Goal: Task Accomplishment & Management: Manage account settings

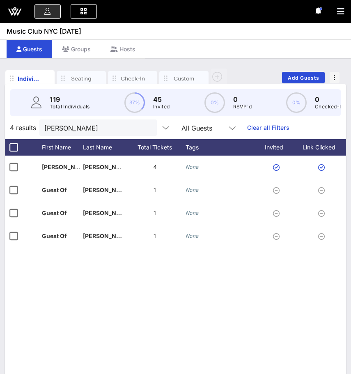
click at [16, 14] on icon at bounding box center [15, 12] width 20 height 20
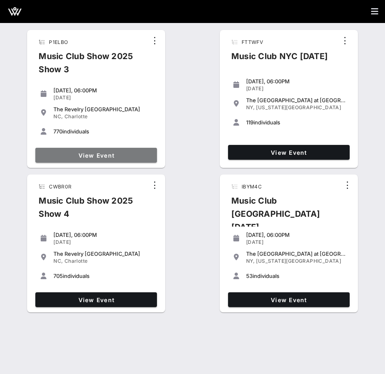
click at [139, 154] on span "View Event" at bounding box center [96, 155] width 115 height 7
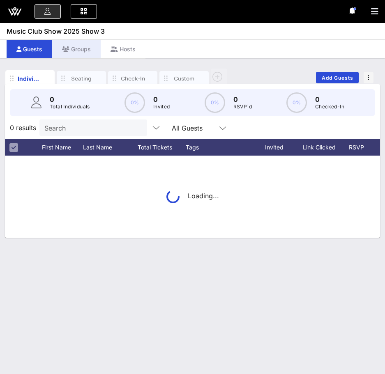
click at [79, 54] on div "Groups" at bounding box center [76, 49] width 48 height 18
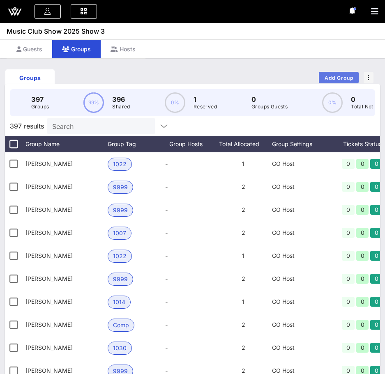
click at [341, 78] on span "Add Group" at bounding box center [339, 78] width 30 height 6
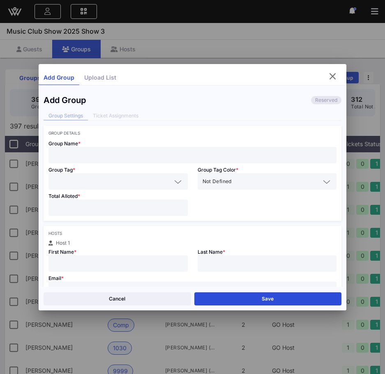
click at [122, 150] on input "text" at bounding box center [192, 155] width 279 height 11
type input "Grant Hundley"
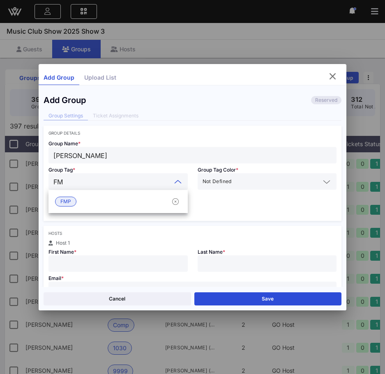
type input "FMP"
click at [112, 201] on div "FMP" at bounding box center [117, 201] width 139 height 16
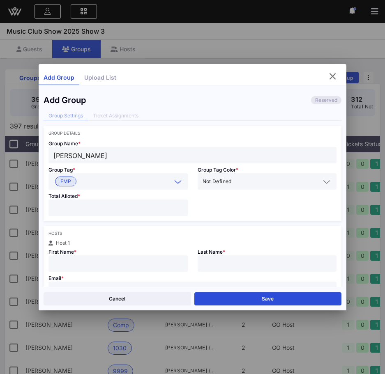
click at [95, 206] on input "number" at bounding box center [117, 208] width 129 height 11
type input "*"
click at [91, 261] on input "text" at bounding box center [117, 263] width 129 height 11
type input "Grant"
type input "Hundley"
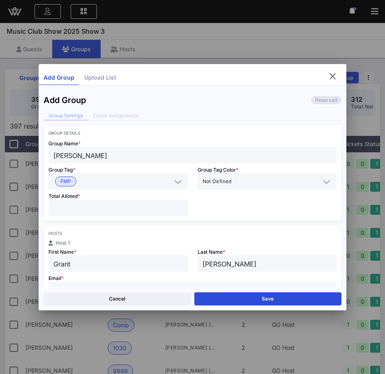
scroll to position [8, 0]
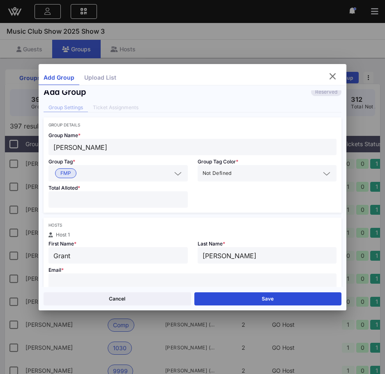
paste input "ghundley@falfurrias.com"
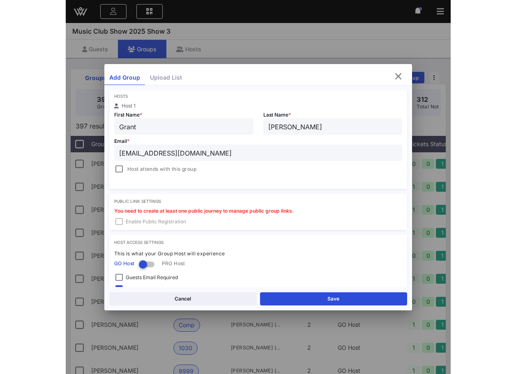
scroll to position [154, 0]
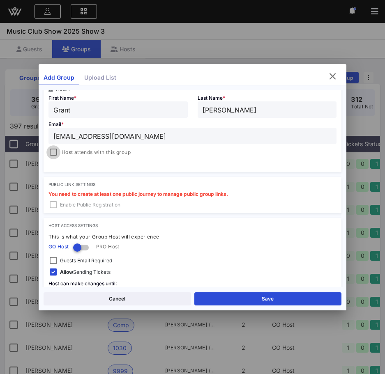
type input "ghundley@falfurrias.com"
click at [53, 153] on div at bounding box center [54, 153] width 12 height 12
click at [219, 302] on button "Save" at bounding box center [267, 298] width 147 height 13
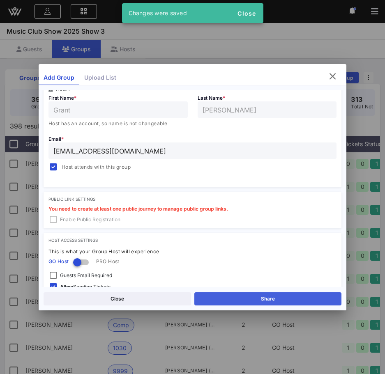
click at [222, 298] on button "Share" at bounding box center [267, 298] width 147 height 13
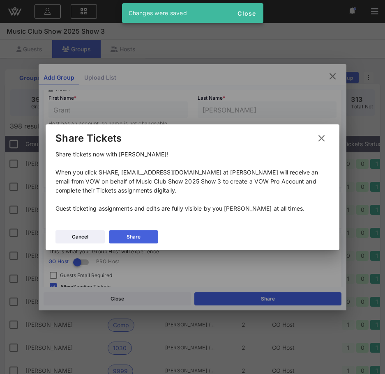
click at [133, 232] on button "Share" at bounding box center [133, 236] width 49 height 13
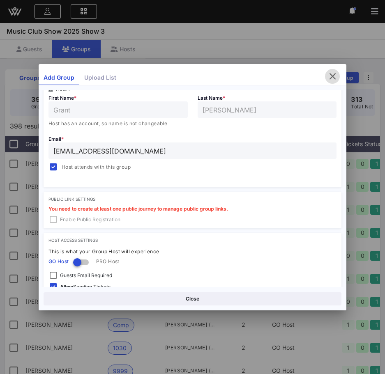
click at [331, 83] on button "button" at bounding box center [332, 76] width 15 height 15
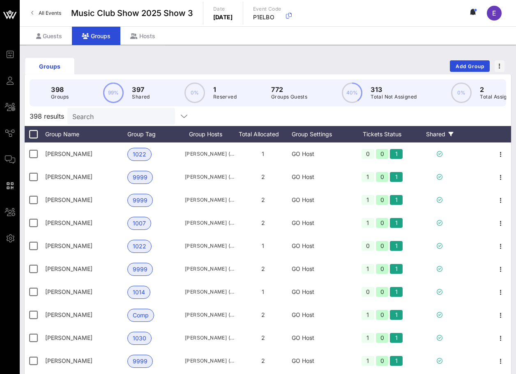
click at [440, 137] on div "Shared" at bounding box center [439, 134] width 49 height 16
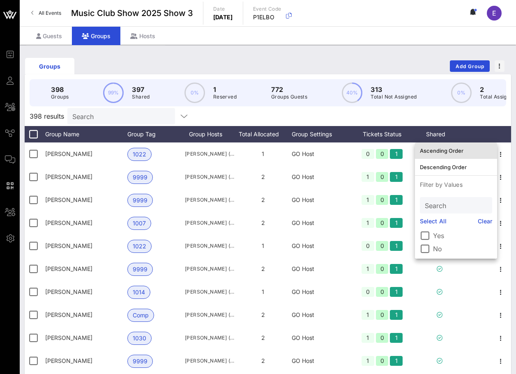
click at [445, 145] on div "Ascending Order" at bounding box center [456, 150] width 72 height 13
click at [493, 117] on div "398 results Search" at bounding box center [268, 116] width 486 height 20
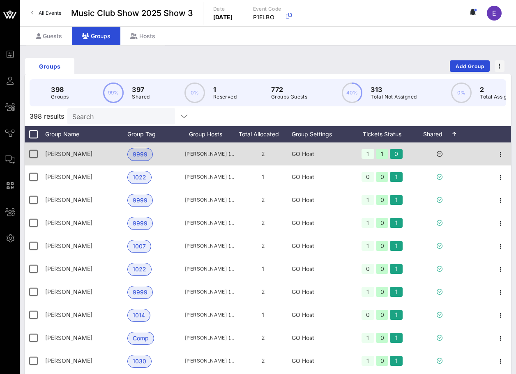
click at [507, 154] on div at bounding box center [500, 154] width 21 height 23
click at [501, 154] on icon "button" at bounding box center [501, 155] width 10 height 10
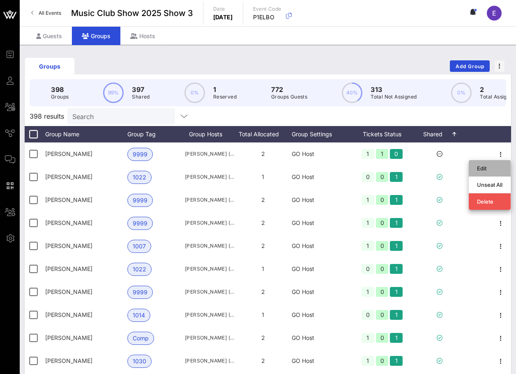
click at [491, 169] on div "Edit" at bounding box center [489, 168] width 25 height 7
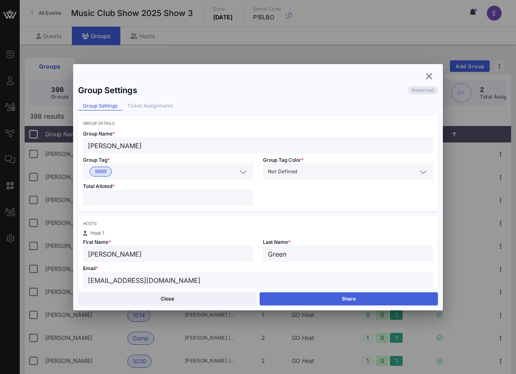
click at [322, 300] on button "Share" at bounding box center [349, 298] width 178 height 13
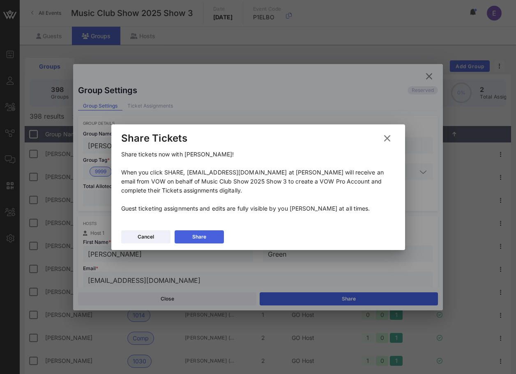
click at [213, 237] on button "Share" at bounding box center [199, 236] width 49 height 13
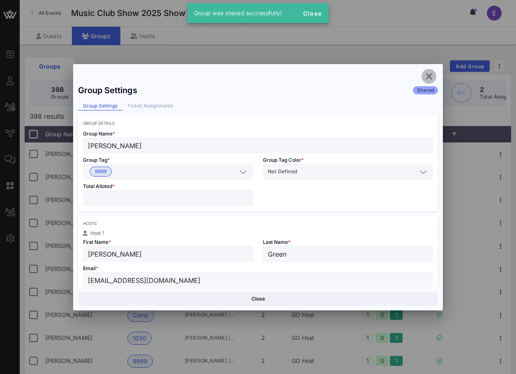
click at [430, 80] on icon "button" at bounding box center [429, 76] width 10 height 10
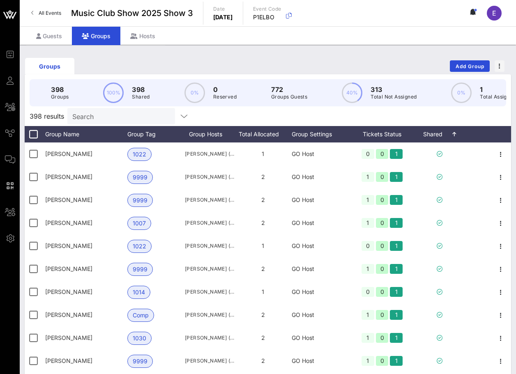
click at [39, 12] on span "All Events" at bounding box center [50, 13] width 23 height 6
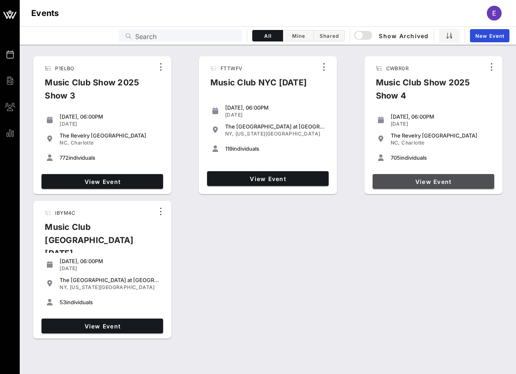
click at [411, 178] on span "View Event" at bounding box center [433, 181] width 115 height 7
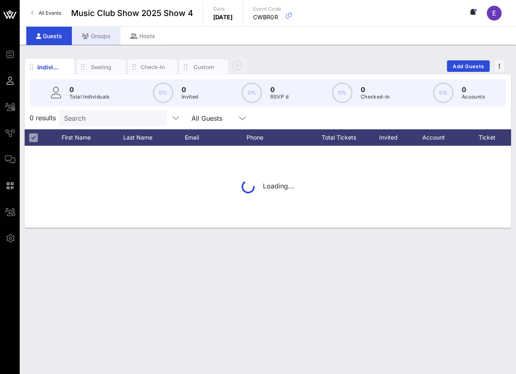
click at [112, 35] on div "Groups" at bounding box center [96, 36] width 48 height 18
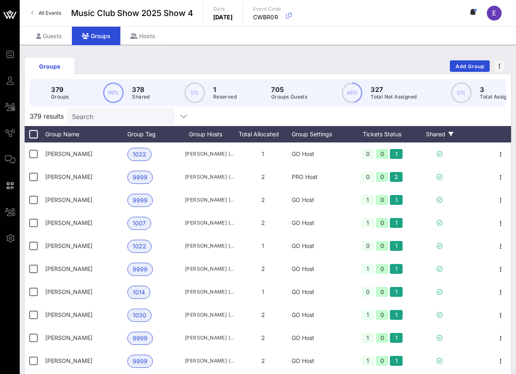
click at [440, 134] on div "Shared" at bounding box center [439, 134] width 49 height 16
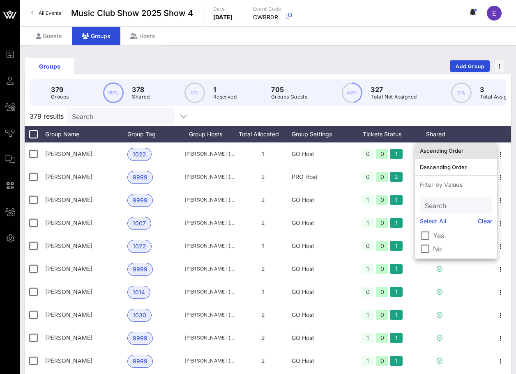
click at [446, 152] on div "Ascending Order" at bounding box center [456, 150] width 72 height 7
click at [482, 115] on div "379 results Search" at bounding box center [268, 116] width 486 height 20
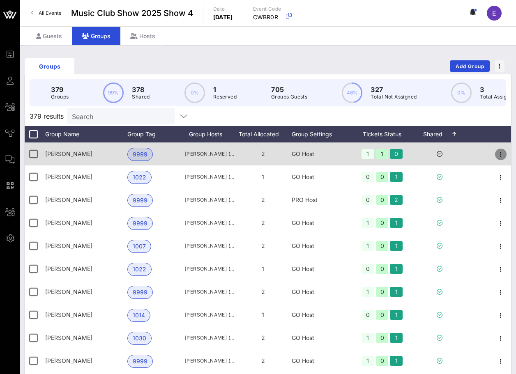
click at [500, 155] on icon "button" at bounding box center [501, 155] width 10 height 10
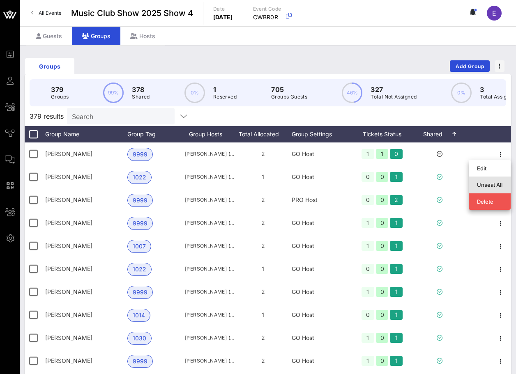
click at [495, 177] on div "Unseat All" at bounding box center [490, 185] width 42 height 16
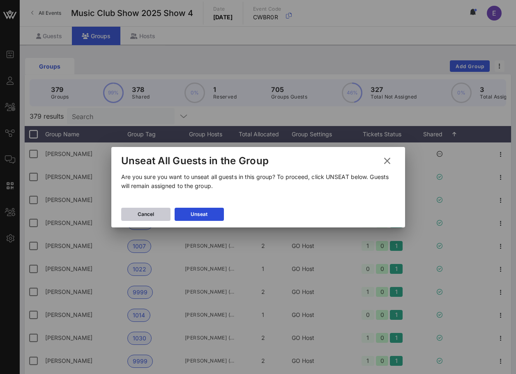
click at [154, 212] on div "Cancel" at bounding box center [146, 214] width 16 height 8
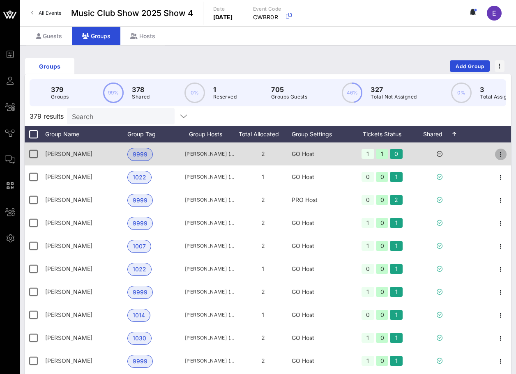
click at [500, 150] on icon "button" at bounding box center [501, 155] width 10 height 10
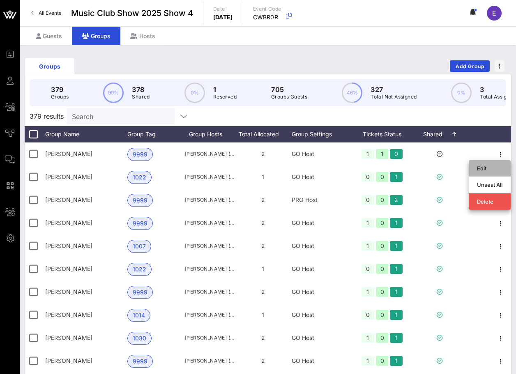
click at [496, 161] on div "Edit" at bounding box center [490, 168] width 42 height 16
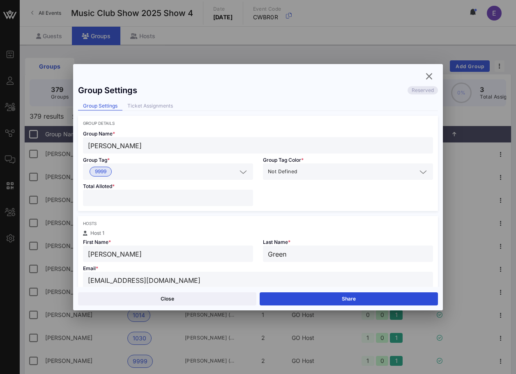
click at [343, 290] on div "Close Share" at bounding box center [258, 298] width 370 height 23
click at [337, 299] on button "Share" at bounding box center [349, 298] width 178 height 13
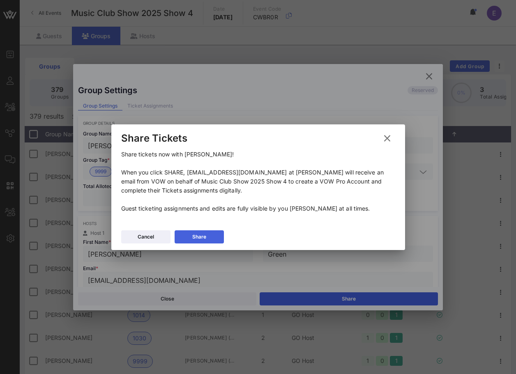
click at [199, 236] on icon at bounding box center [199, 237] width 7 height 6
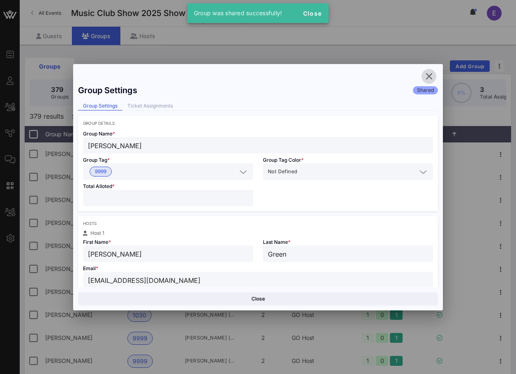
click at [428, 75] on icon "button" at bounding box center [429, 76] width 10 height 10
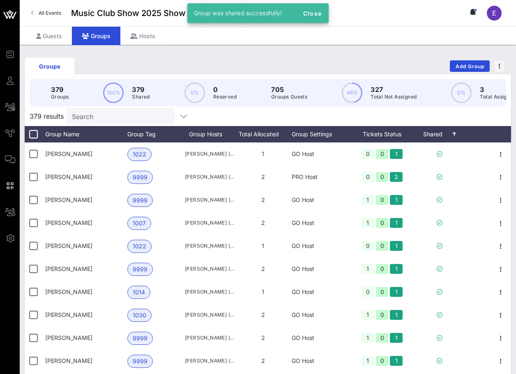
click at [331, 63] on div "Groups Add Group" at bounding box center [268, 66] width 486 height 26
click at [44, 14] on span "All Events" at bounding box center [50, 13] width 23 height 6
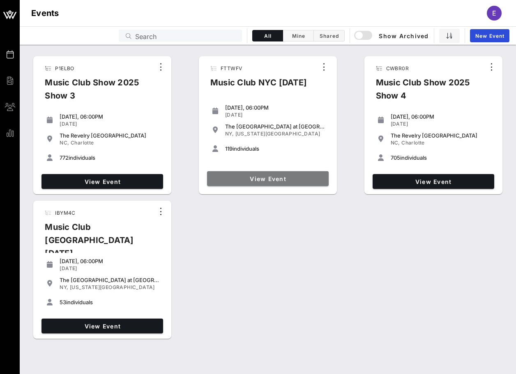
click at [250, 180] on span "View Event" at bounding box center [267, 178] width 115 height 7
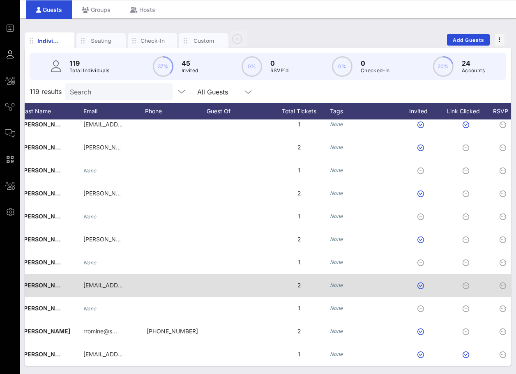
scroll to position [2491, 71]
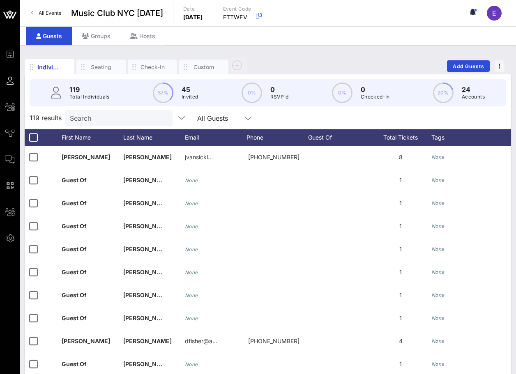
click at [43, 10] on span "All Events" at bounding box center [50, 13] width 23 height 6
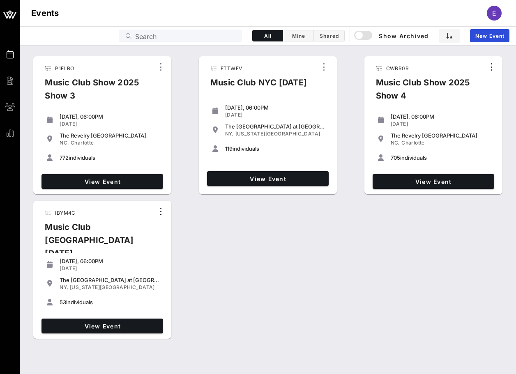
click at [329, 195] on div "FTTWFV Music Club NYC 10/3/25 Friday, 06:00PM Oct 03, 2025 The Grand Ballroom a…" at bounding box center [268, 125] width 145 height 145
click at [320, 186] on div "View Event" at bounding box center [268, 178] width 128 height 21
click at [316, 178] on span "View Event" at bounding box center [267, 178] width 115 height 7
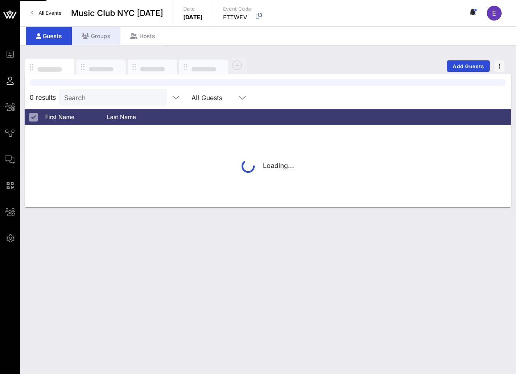
click at [108, 39] on div "Groups" at bounding box center [96, 36] width 48 height 18
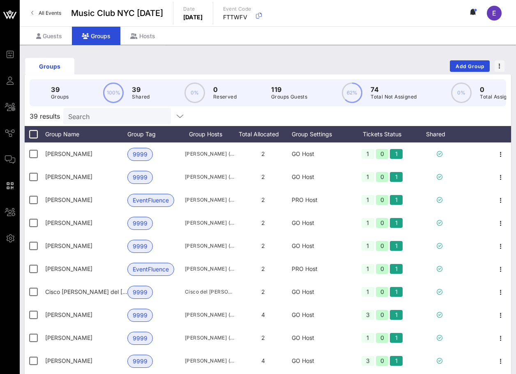
click at [110, 114] on input "Search" at bounding box center [116, 116] width 96 height 11
type input "a"
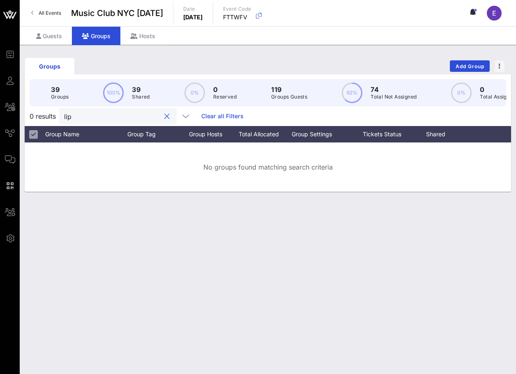
type input "lip"
click at [53, 13] on span "All Events" at bounding box center [50, 13] width 23 height 6
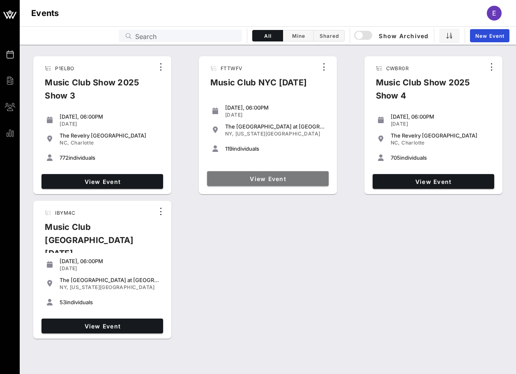
click at [258, 179] on span "View Event" at bounding box center [267, 178] width 115 height 7
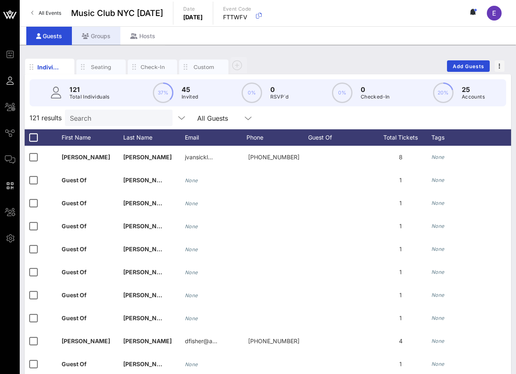
click at [101, 38] on div "Groups" at bounding box center [96, 36] width 48 height 18
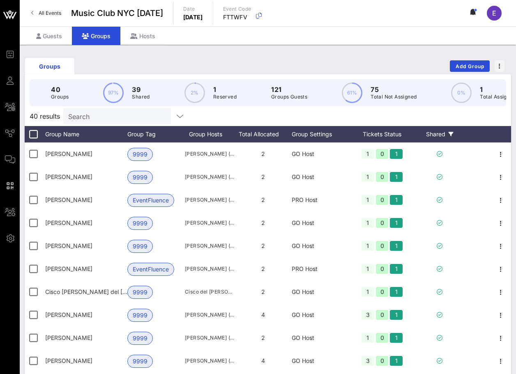
click at [435, 131] on div "Shared" at bounding box center [439, 134] width 49 height 16
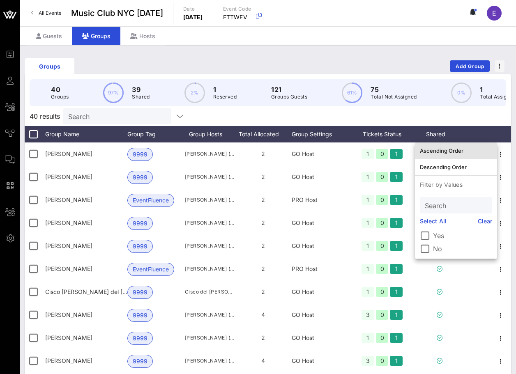
click at [444, 151] on div "Ascending Order" at bounding box center [456, 150] width 72 height 7
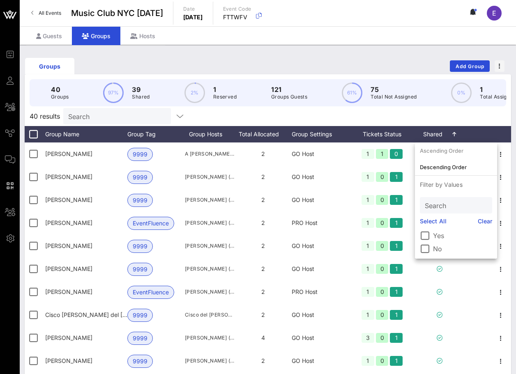
click at [431, 120] on div "40 results Search" at bounding box center [268, 116] width 486 height 20
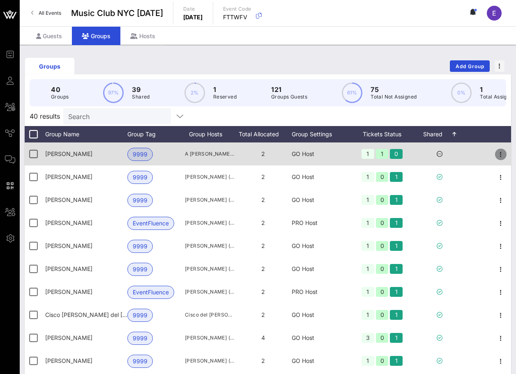
click at [502, 151] on icon "button" at bounding box center [501, 155] width 10 height 10
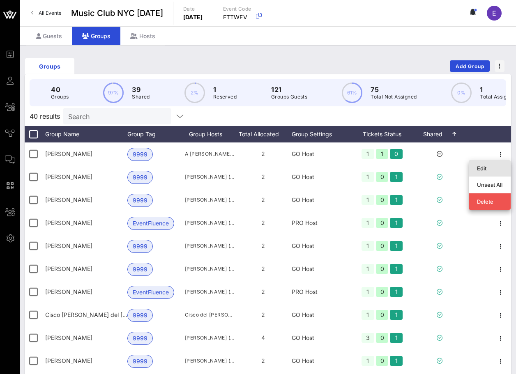
click at [491, 164] on div "Edit" at bounding box center [489, 168] width 25 height 13
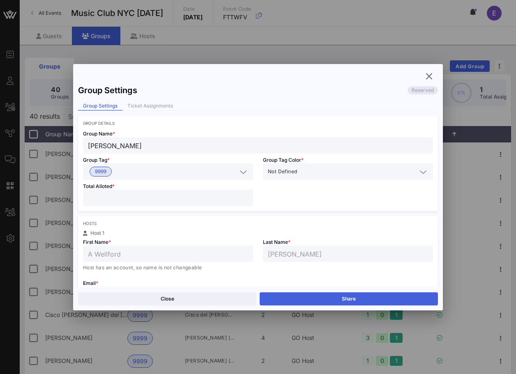
click at [276, 295] on button "Share" at bounding box center [349, 298] width 178 height 13
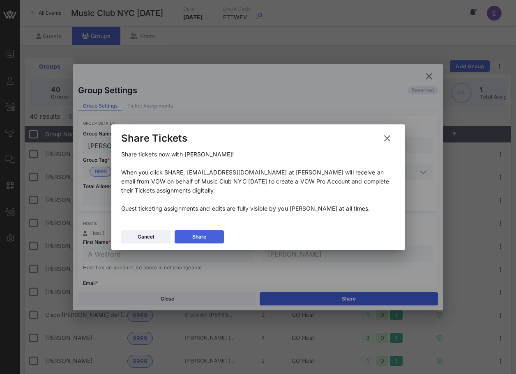
click at [216, 237] on button "Share" at bounding box center [199, 236] width 49 height 13
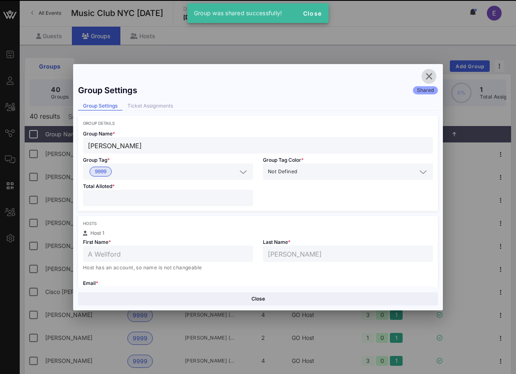
click at [430, 75] on icon "button" at bounding box center [429, 76] width 10 height 10
click at [426, 78] on div "40 Groups 100% 40 Shared 0% 0 Reserved 121 Groups Guests 61% 75 Total Not Assig…" at bounding box center [268, 92] width 496 height 37
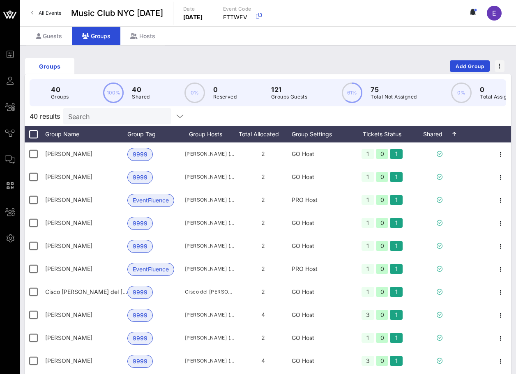
click at [53, 9] on link "All Events" at bounding box center [46, 13] width 40 height 13
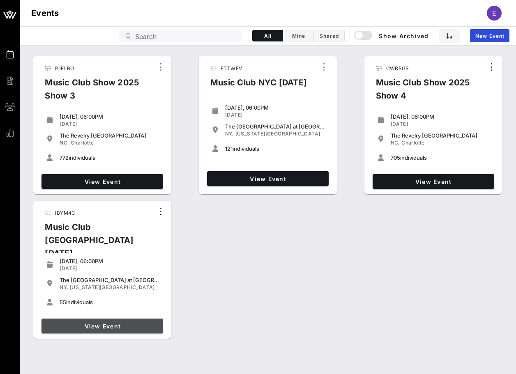
click at [121, 323] on span "View Event" at bounding box center [102, 326] width 115 height 7
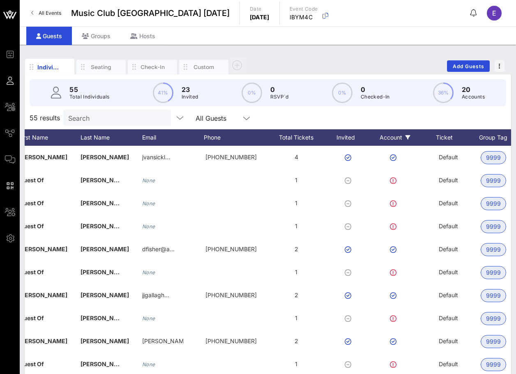
scroll to position [0, 196]
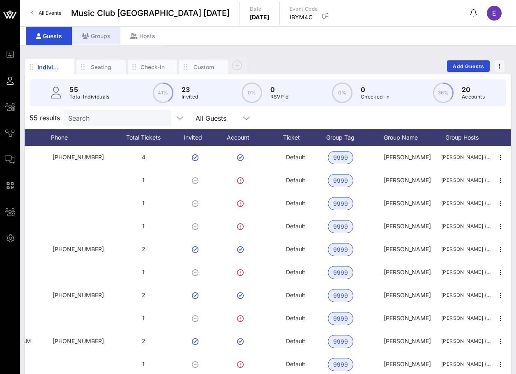
drag, startPoint x: 108, startPoint y: 35, endPoint x: 117, endPoint y: 35, distance: 9.9
click at [108, 35] on div "Groups" at bounding box center [96, 36] width 48 height 18
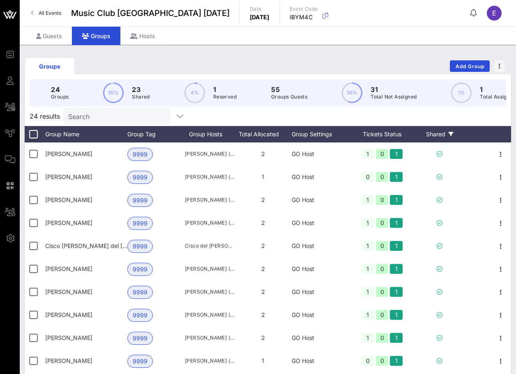
click at [442, 135] on div "Shared" at bounding box center [439, 134] width 49 height 16
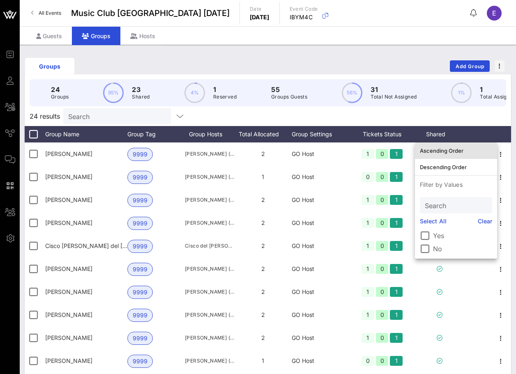
click at [446, 151] on div "Ascending Order" at bounding box center [456, 150] width 72 height 7
click at [459, 116] on div "24 results Search" at bounding box center [268, 116] width 486 height 20
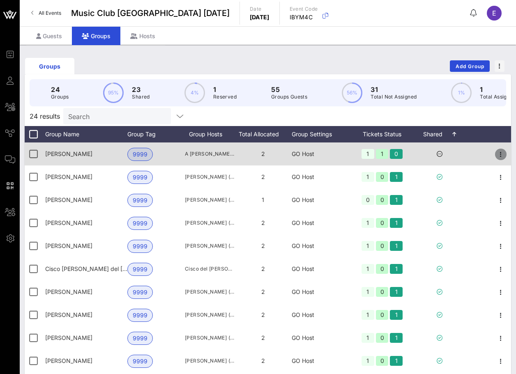
click at [499, 152] on icon "button" at bounding box center [501, 155] width 10 height 10
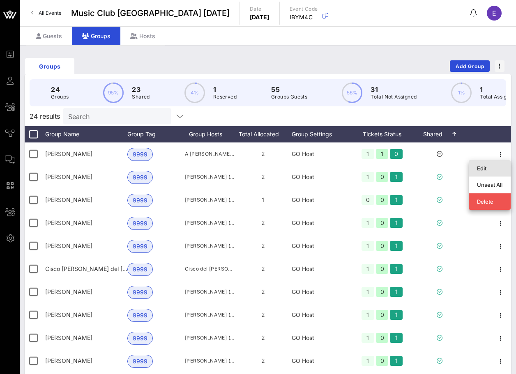
click at [491, 165] on div "Edit" at bounding box center [489, 168] width 25 height 7
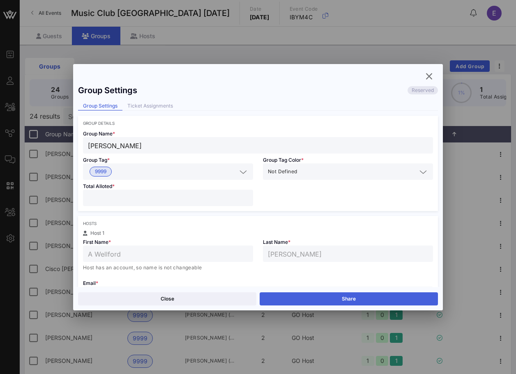
click at [326, 297] on button "Share" at bounding box center [349, 298] width 178 height 13
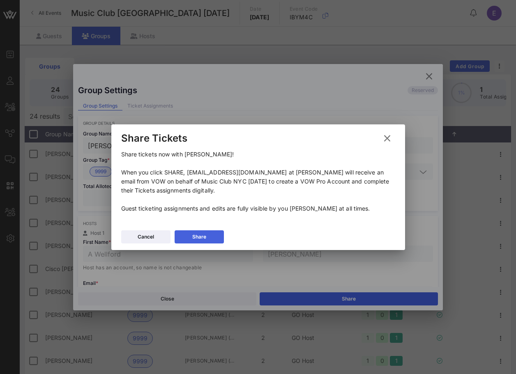
click at [206, 235] on button "Share" at bounding box center [199, 236] width 49 height 13
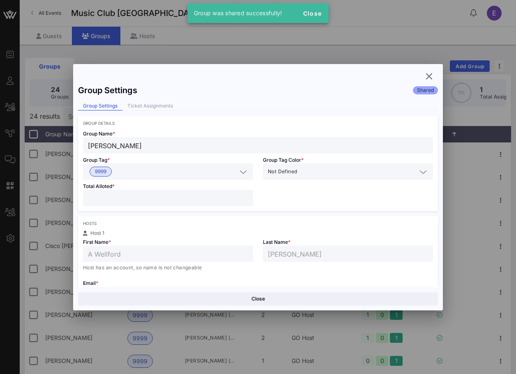
click at [426, 84] on div "Group Settings Shared Group Settings Ticket Assignments Group Details Group Nam…" at bounding box center [258, 184] width 370 height 207
click at [427, 77] on icon "button" at bounding box center [429, 76] width 10 height 10
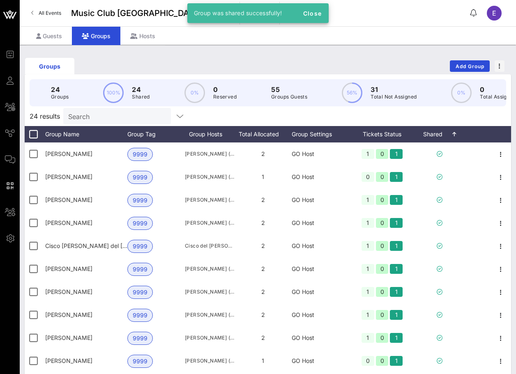
click at [127, 118] on input "Search" at bounding box center [116, 116] width 96 height 11
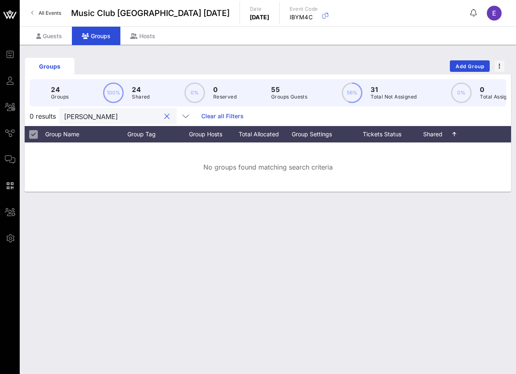
type input "andrew"
click at [57, 9] on link "All Events" at bounding box center [46, 13] width 40 height 13
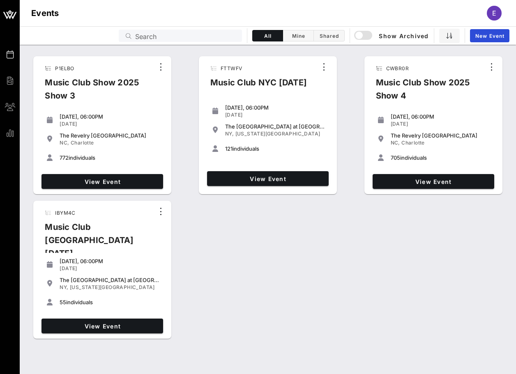
click at [231, 169] on div "View Event" at bounding box center [268, 178] width 128 height 21
click at [231, 173] on link "View Event" at bounding box center [268, 178] width 122 height 15
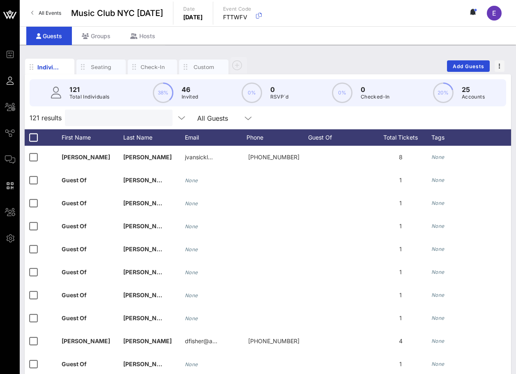
click at [97, 113] on input "text" at bounding box center [118, 118] width 96 height 11
type input "a"
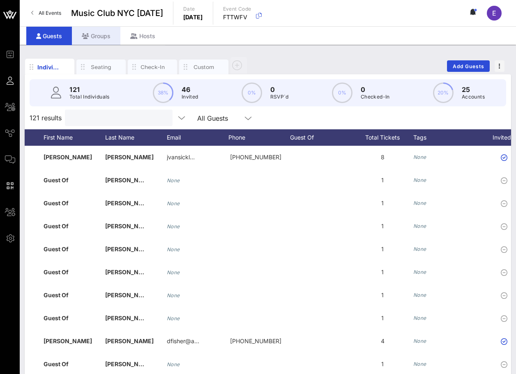
scroll to position [0, 21]
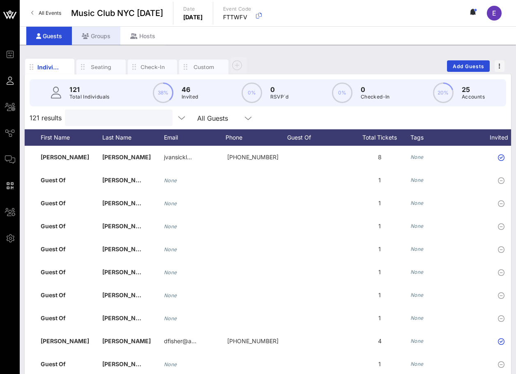
click at [102, 39] on div "Groups" at bounding box center [96, 36] width 48 height 18
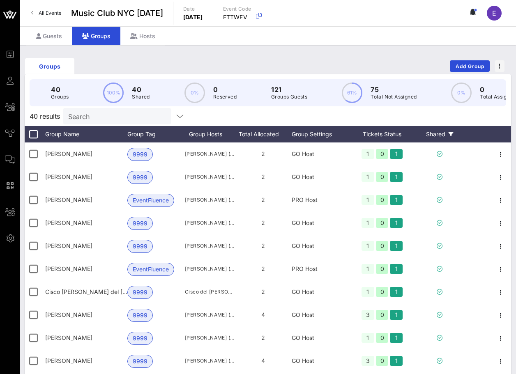
click at [449, 135] on icon at bounding box center [451, 134] width 5 height 5
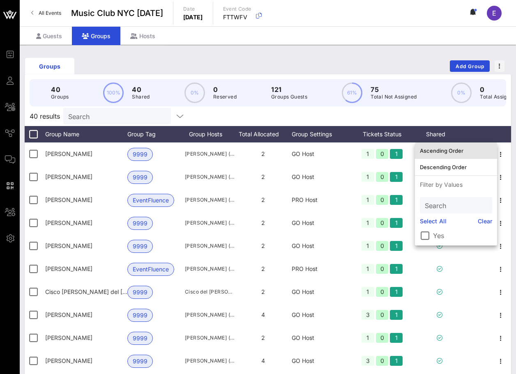
click at [448, 146] on div "Ascending Order" at bounding box center [456, 150] width 72 height 13
click at [445, 120] on div "40 results Search" at bounding box center [268, 116] width 486 height 20
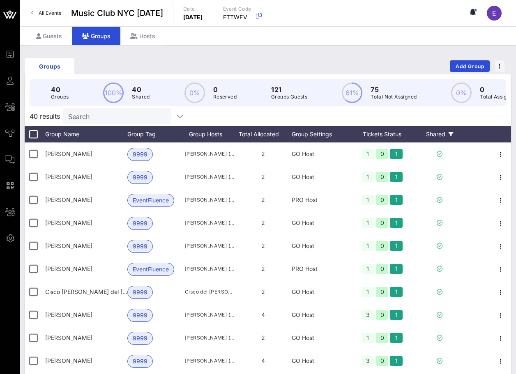
click at [454, 131] on div "Shared" at bounding box center [439, 134] width 49 height 16
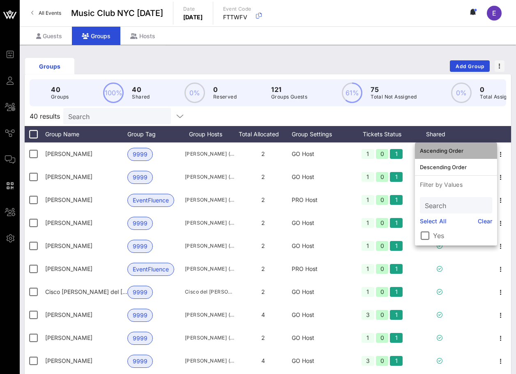
click at [450, 146] on div "Ascending Order" at bounding box center [456, 150] width 72 height 13
click at [456, 123] on div "40 results Search" at bounding box center [268, 116] width 486 height 20
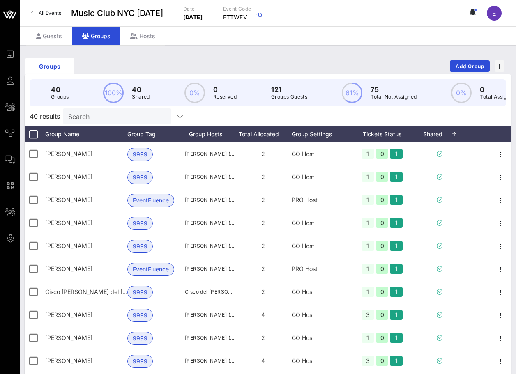
click at [56, 10] on span "All Events" at bounding box center [50, 13] width 23 height 6
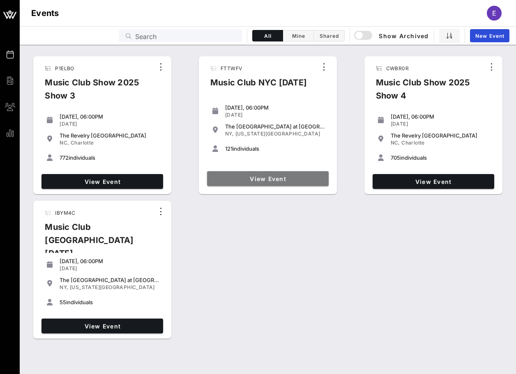
click at [240, 173] on link "View Event" at bounding box center [268, 178] width 122 height 15
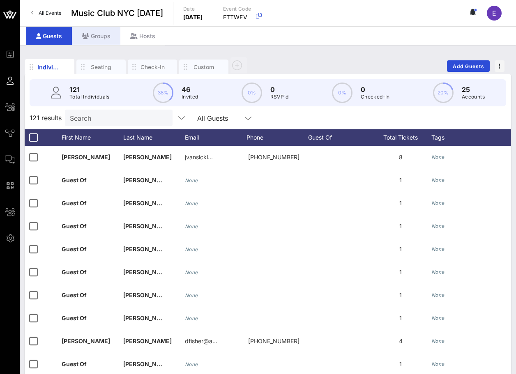
click at [93, 34] on div "Groups" at bounding box center [96, 36] width 48 height 18
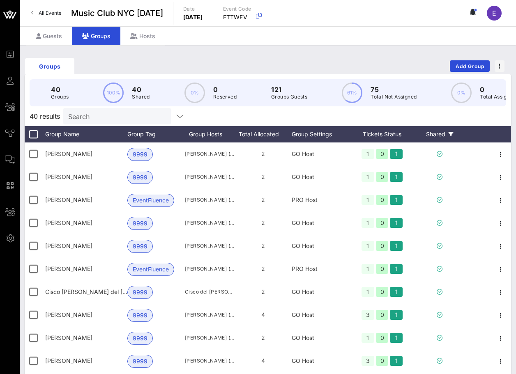
click at [435, 129] on div "Shared" at bounding box center [439, 134] width 49 height 16
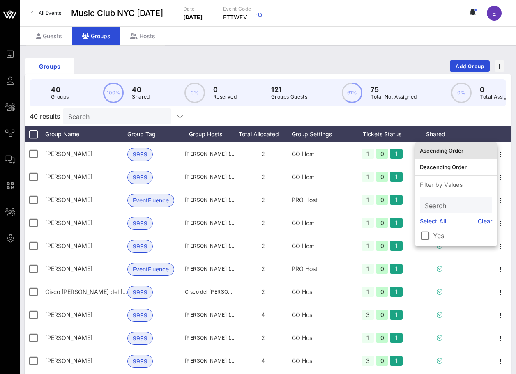
click at [442, 151] on div "Ascending Order" at bounding box center [456, 150] width 72 height 7
click at [383, 113] on div "40 results Search" at bounding box center [268, 116] width 486 height 20
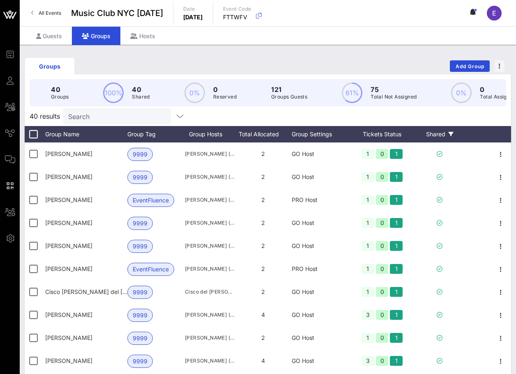
click at [442, 130] on div "Shared" at bounding box center [439, 134] width 49 height 16
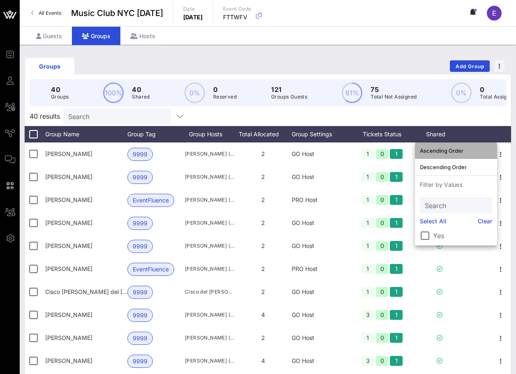
click at [442, 148] on div "Ascending Order" at bounding box center [456, 150] width 72 height 7
click at [443, 115] on div "40 results Search" at bounding box center [268, 116] width 486 height 20
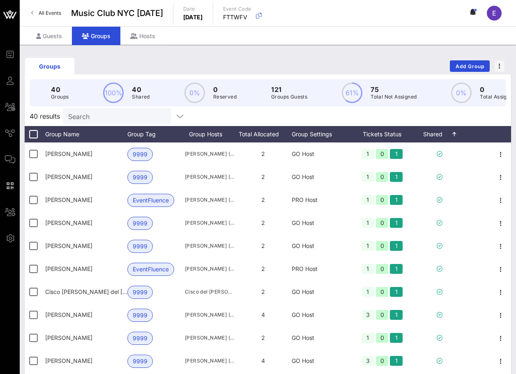
click at [44, 11] on span "All Events" at bounding box center [50, 13] width 23 height 6
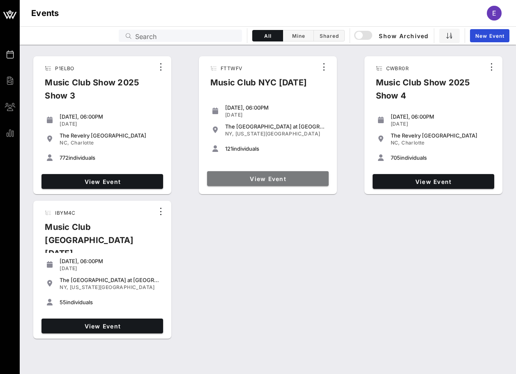
click at [226, 176] on span "View Event" at bounding box center [267, 178] width 115 height 7
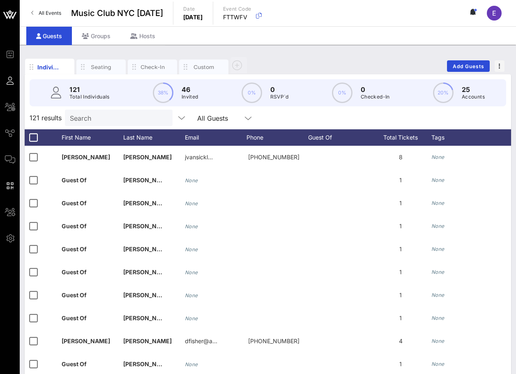
click at [114, 121] on input "Search" at bounding box center [118, 118] width 96 height 11
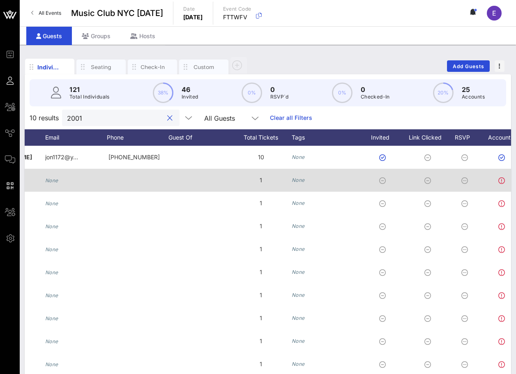
scroll to position [0, 182]
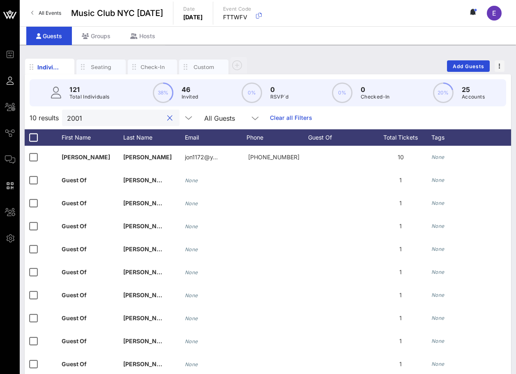
type input "2001"
click at [53, 14] on span "All Events" at bounding box center [50, 13] width 23 height 6
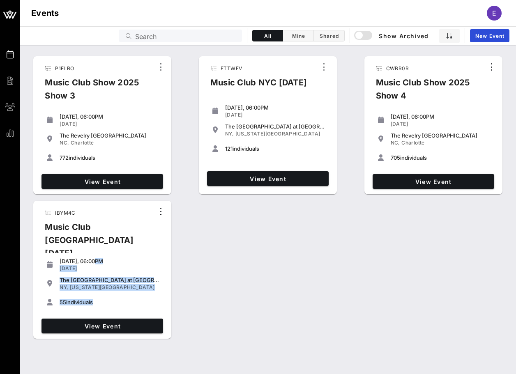
drag, startPoint x: 191, startPoint y: 219, endPoint x: 215, endPoint y: 258, distance: 45.9
click at [215, 258] on div "P1ELBO Music Club Show 2025 Show 3 [DATE], 06:00PM [DATE] The [GEOGRAPHIC_DATA]…" at bounding box center [268, 198] width 496 height 290
